Goal: Task Accomplishment & Management: Manage account settings

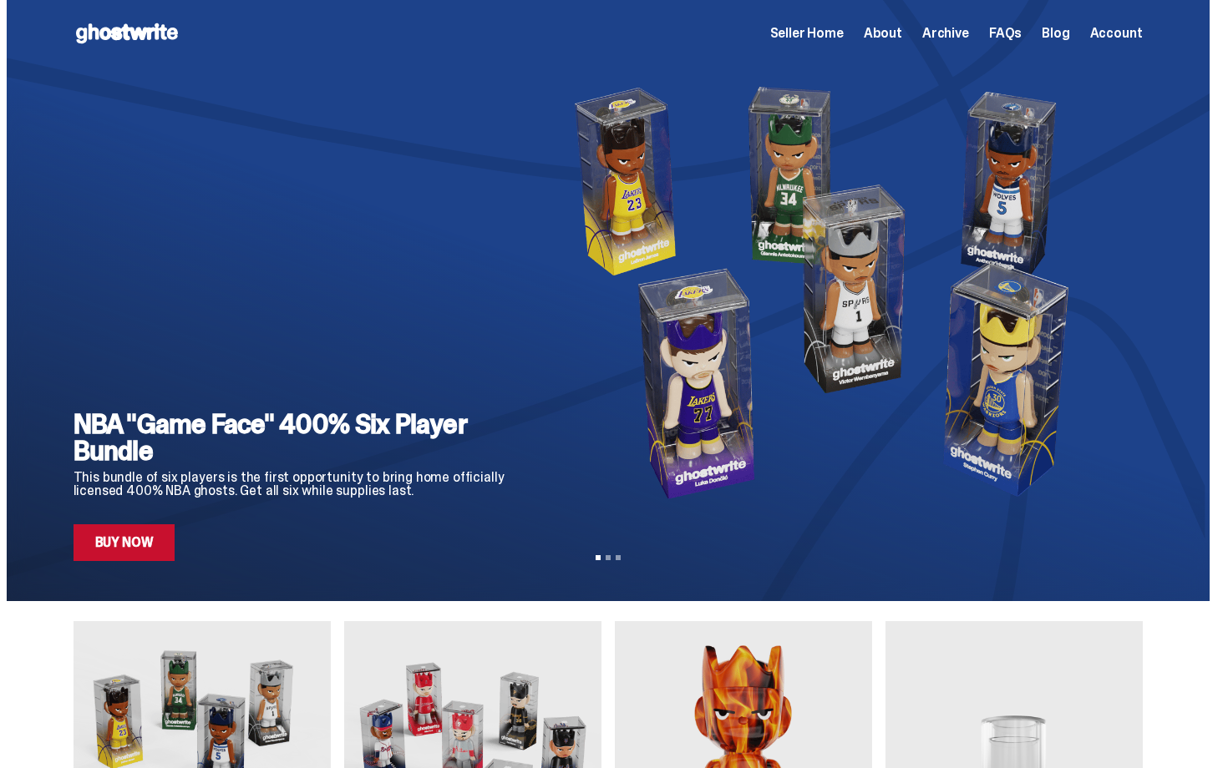
click at [843, 32] on span "Seller Home" at bounding box center [806, 33] width 73 height 13
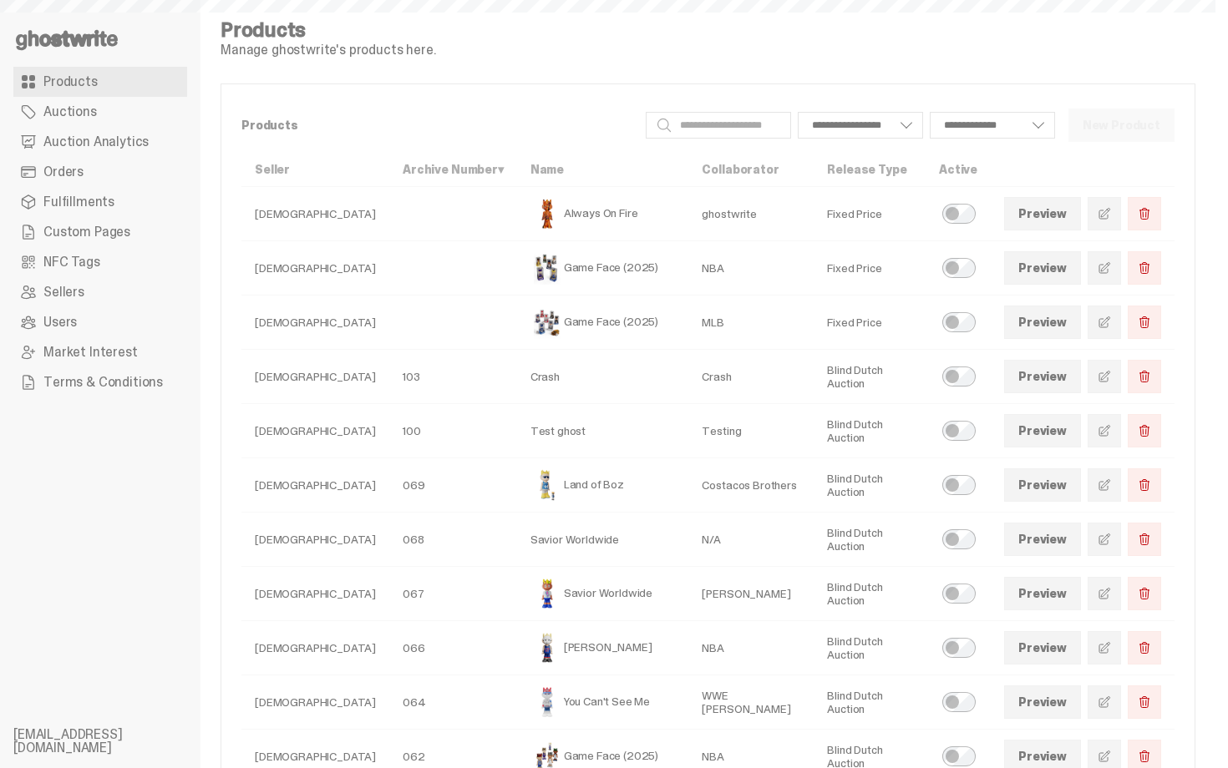
select select
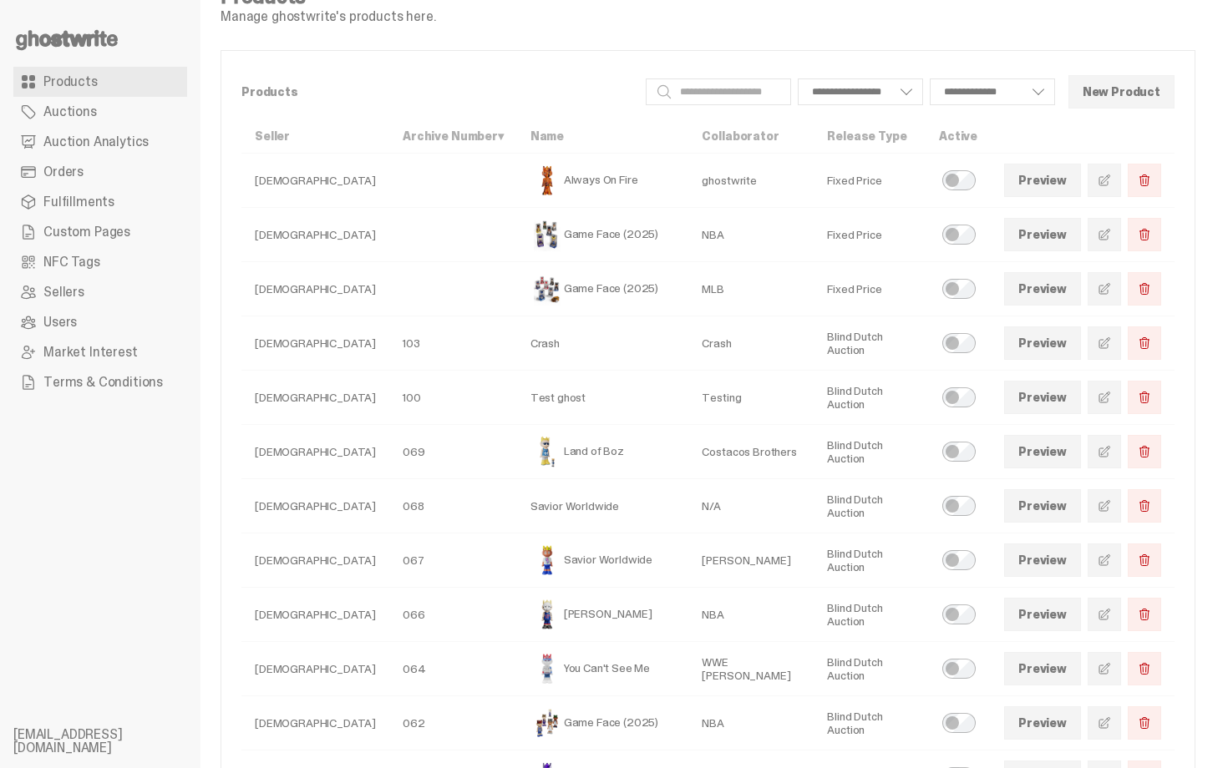
drag, startPoint x: 652, startPoint y: 219, endPoint x: 241, endPoint y: 140, distance: 418.3
click at [77, 110] on span "Auctions" at bounding box center [69, 111] width 53 height 13
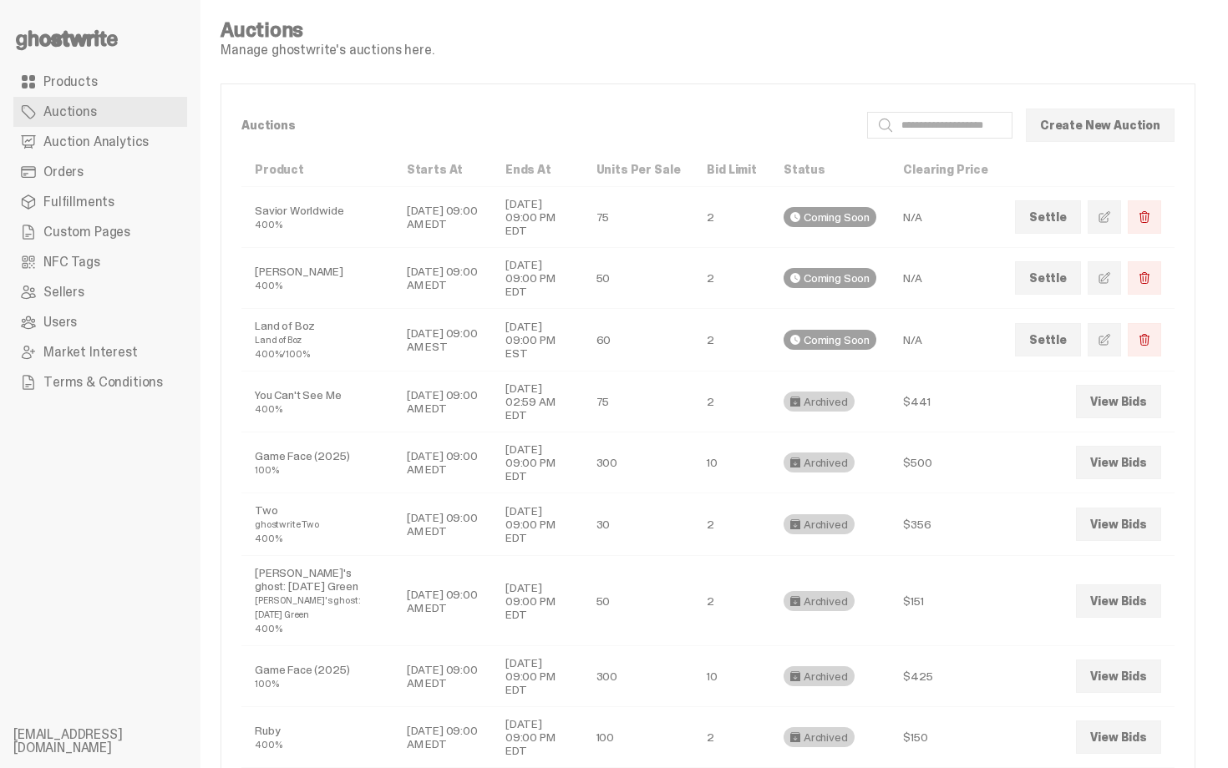
click at [95, 176] on link "Orders" at bounding box center [100, 172] width 174 height 30
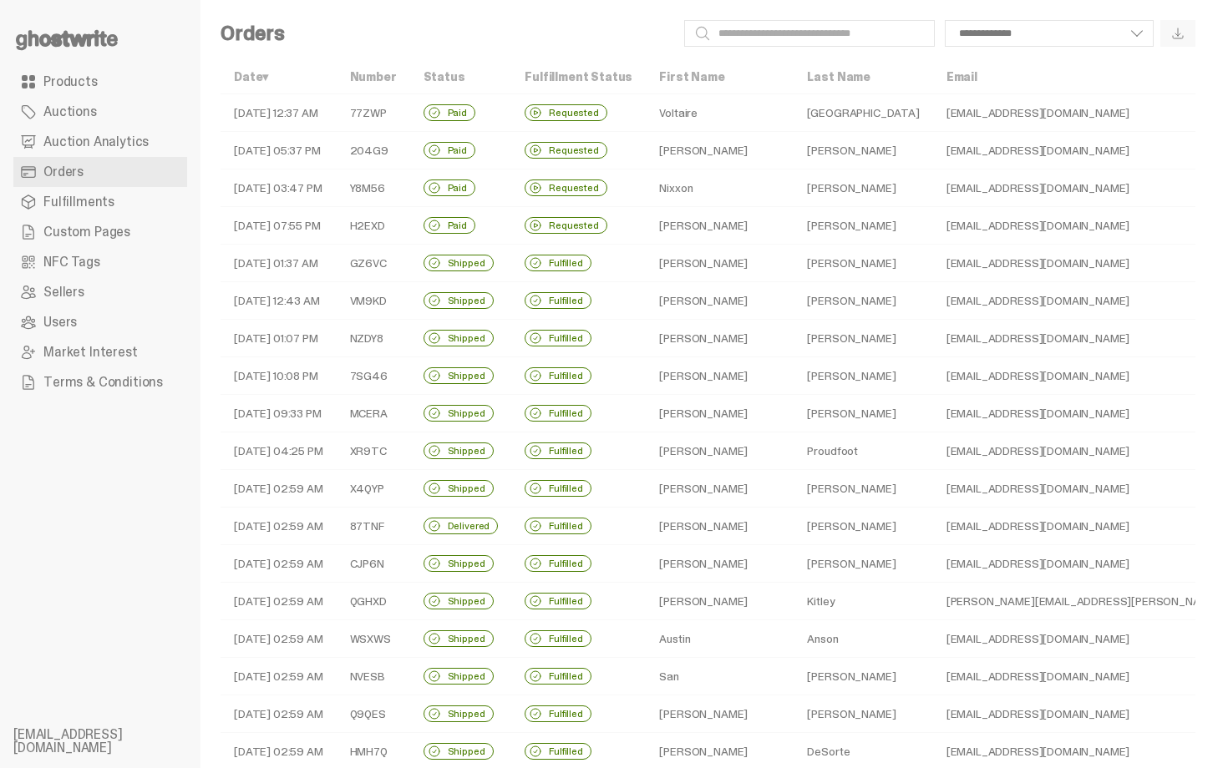
click at [694, 272] on td "Christopher" at bounding box center [720, 264] width 148 height 38
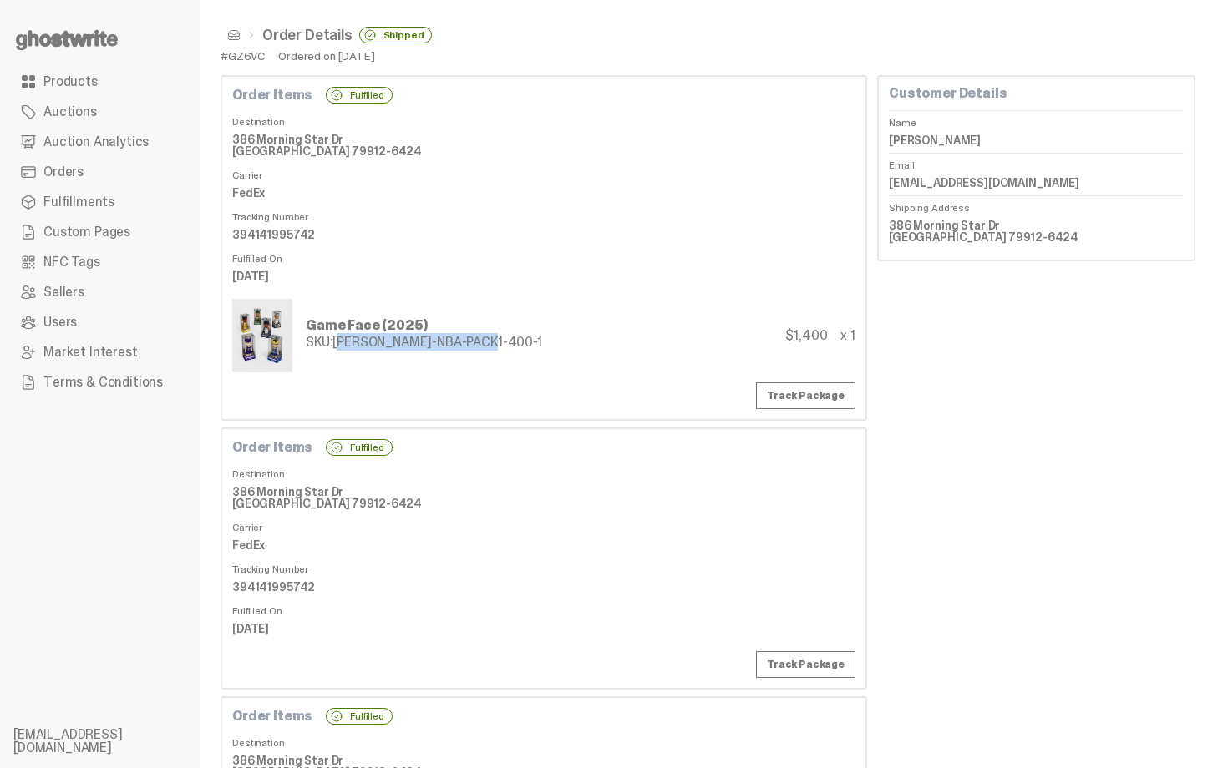
drag, startPoint x: 337, startPoint y: 340, endPoint x: 529, endPoint y: 335, distance: 192.1
click at [531, 337] on div "Game Face (2025) SKU: TY-GH-NBA-PACK1-400-1 $1,400 x 1" at bounding box center [543, 335] width 623 height 73
copy div "TY-GH-NBA-PACK1-400-1"
click at [92, 175] on link "Orders" at bounding box center [100, 172] width 174 height 30
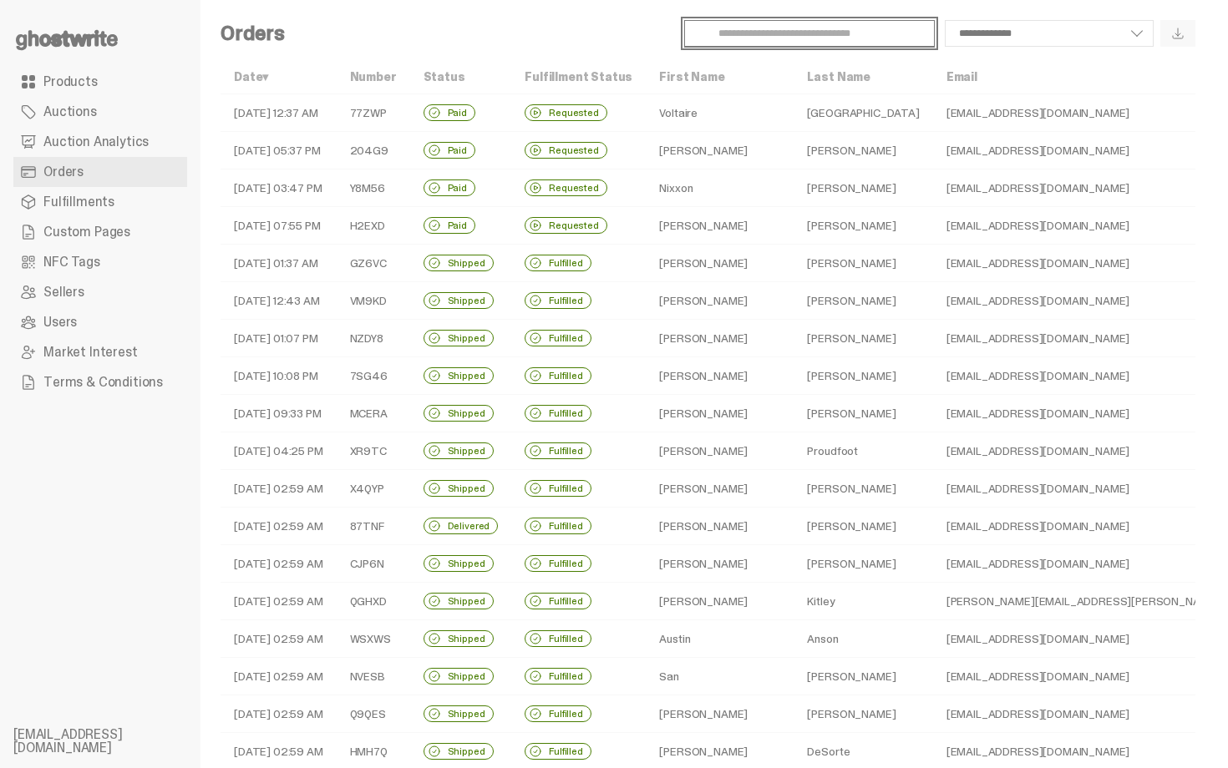
click at [884, 44] on input "Search" at bounding box center [809, 33] width 251 height 27
paste input "**********"
type input "**********"
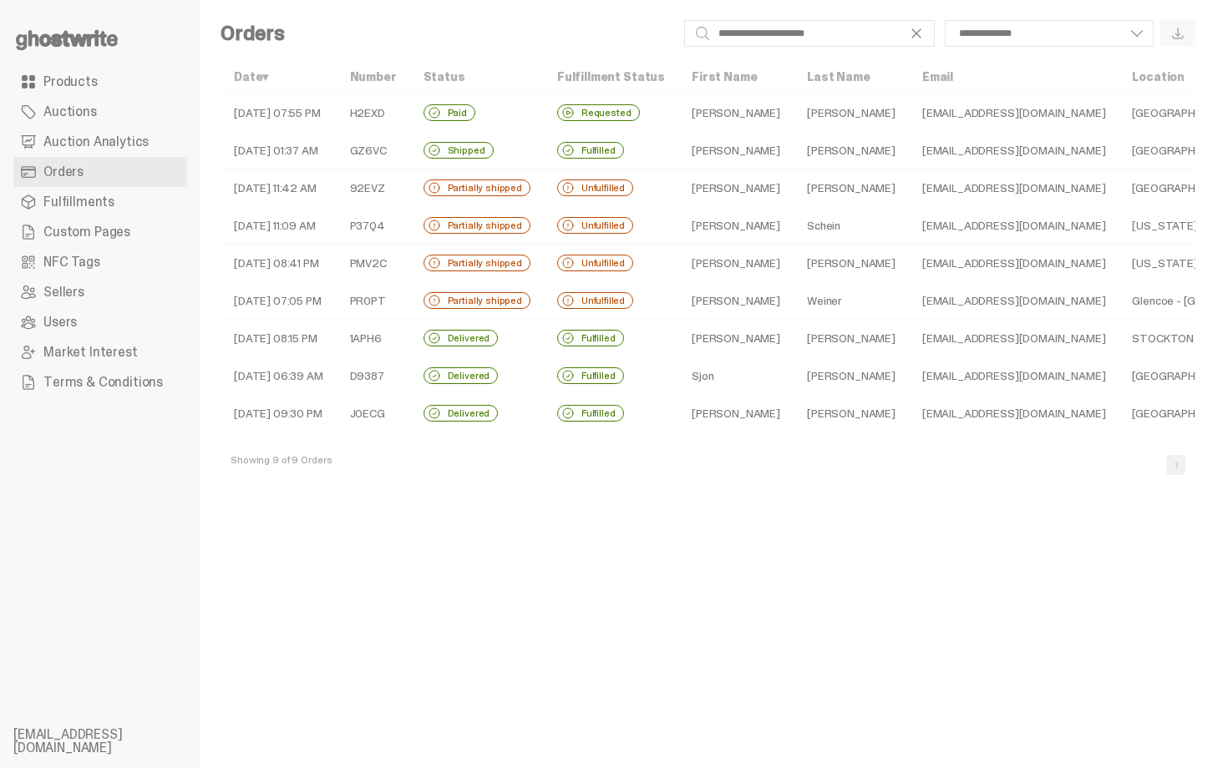
click at [733, 121] on td "Michael" at bounding box center [735, 113] width 115 height 38
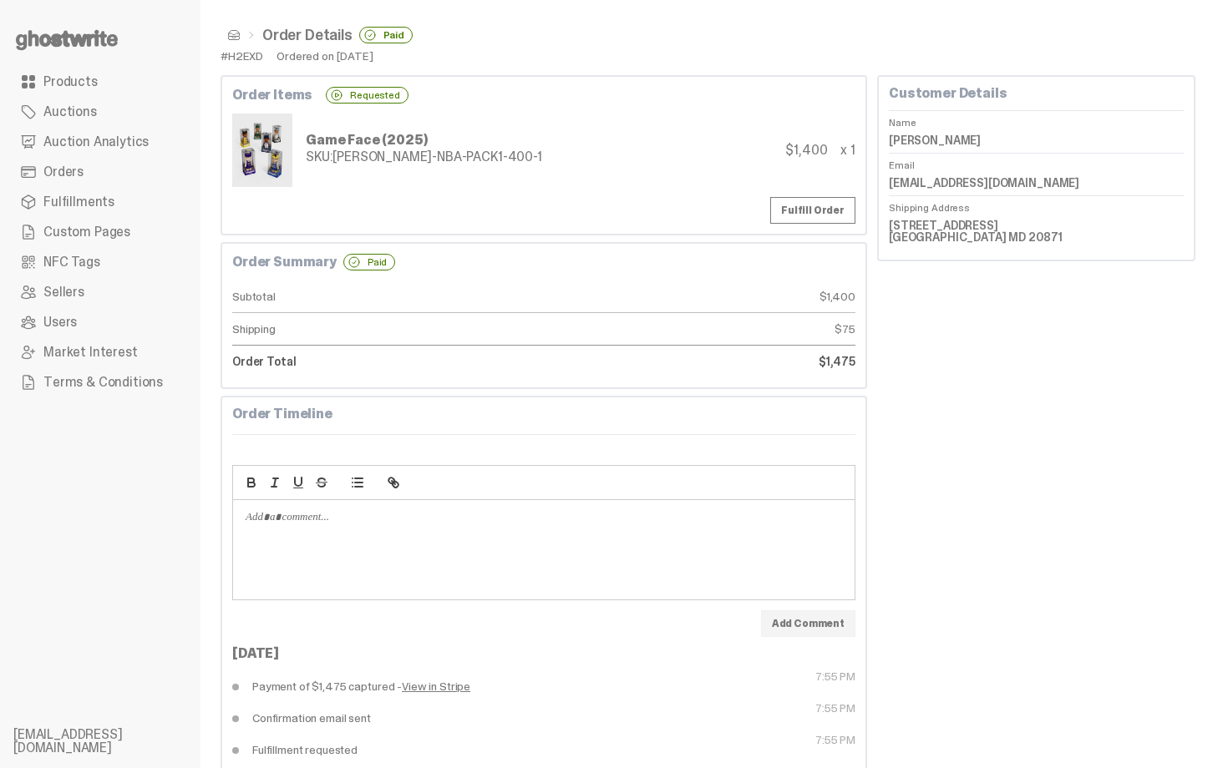
click at [235, 38] on span at bounding box center [233, 34] width 13 height 13
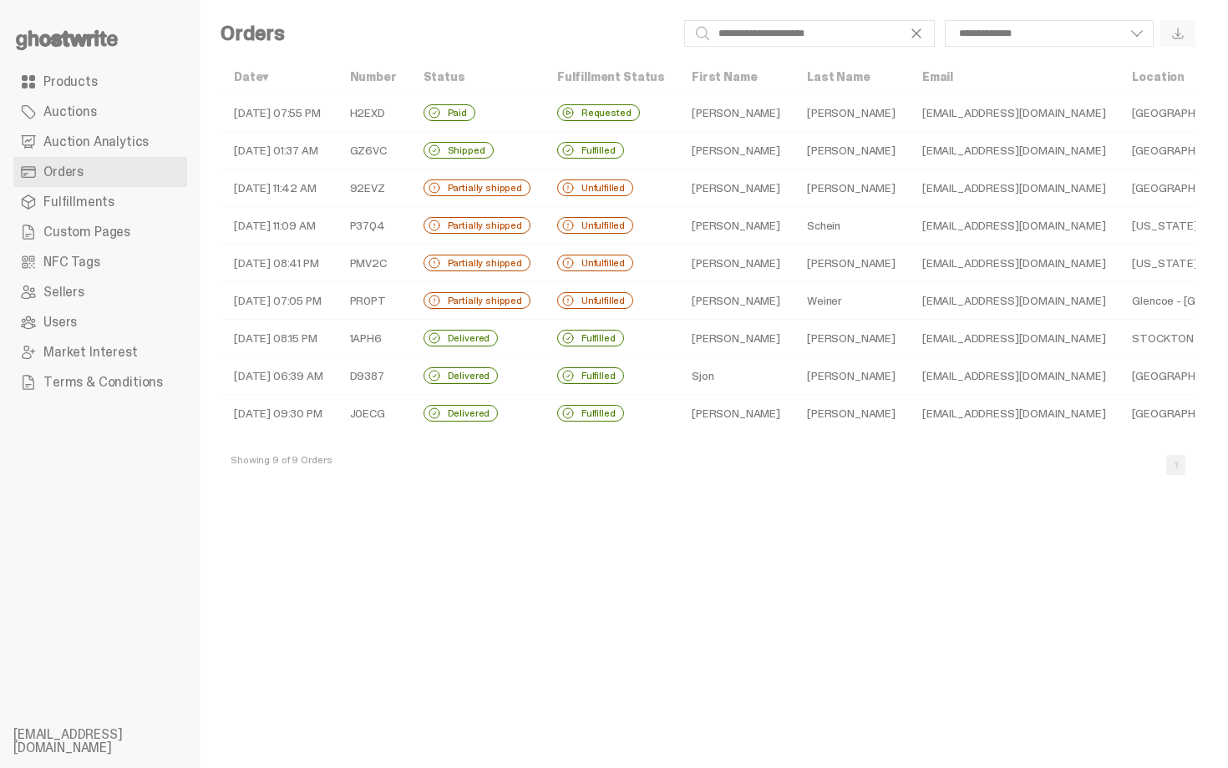
click at [709, 301] on td "David" at bounding box center [735, 301] width 115 height 38
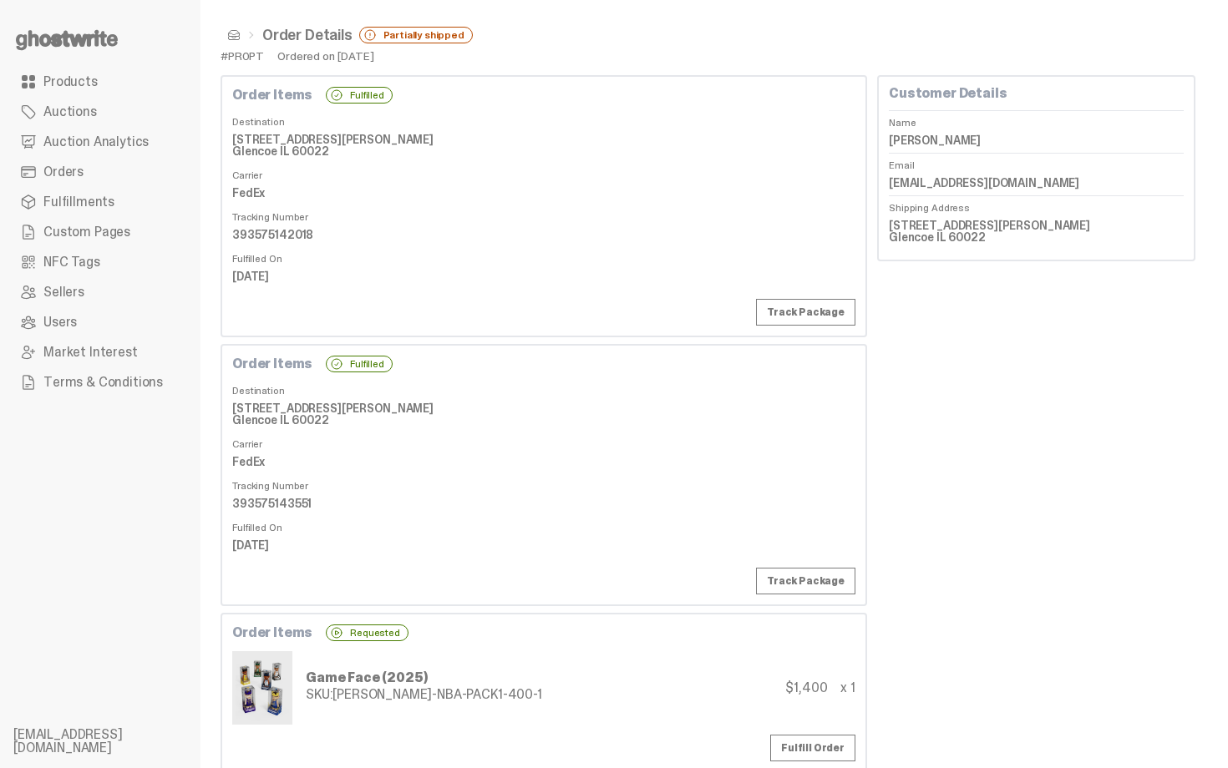
click at [234, 41] on span at bounding box center [233, 34] width 13 height 13
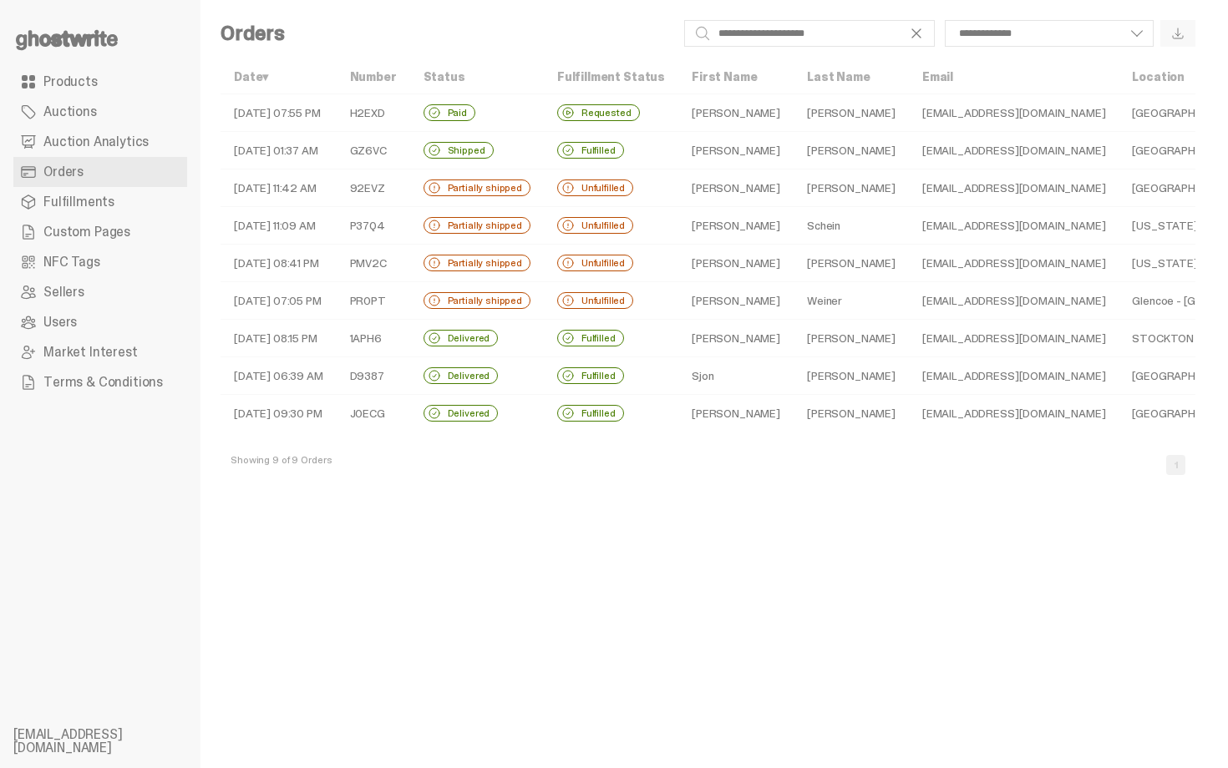
click at [756, 415] on td "Paul" at bounding box center [735, 414] width 115 height 38
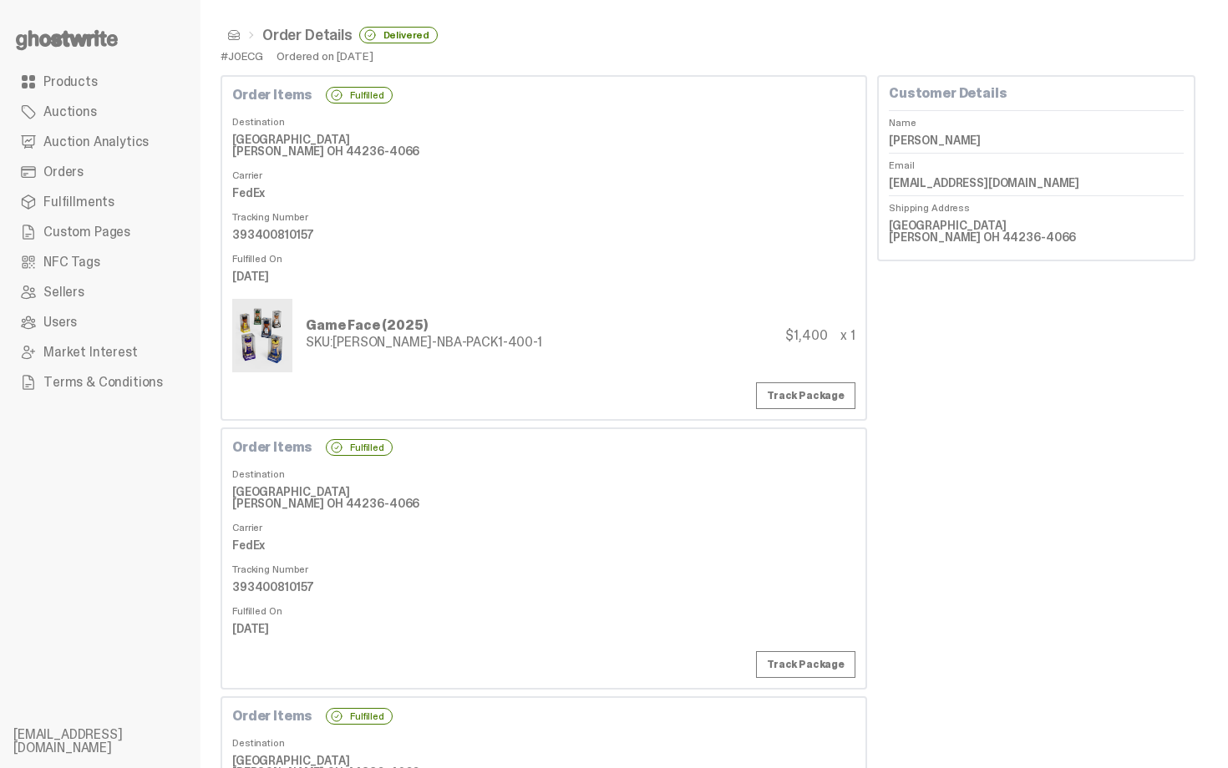
click at [229, 37] on span at bounding box center [233, 34] width 13 height 13
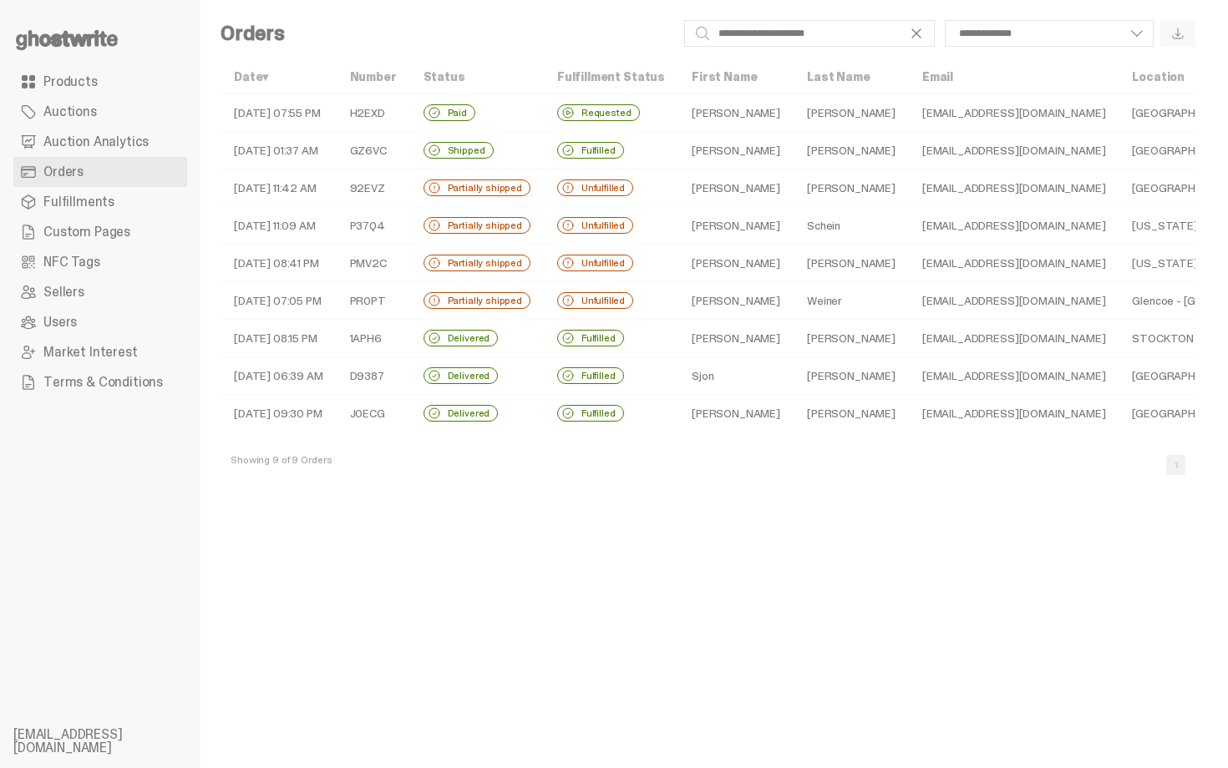
select select
